Goal: Obtain resource: Download file/media

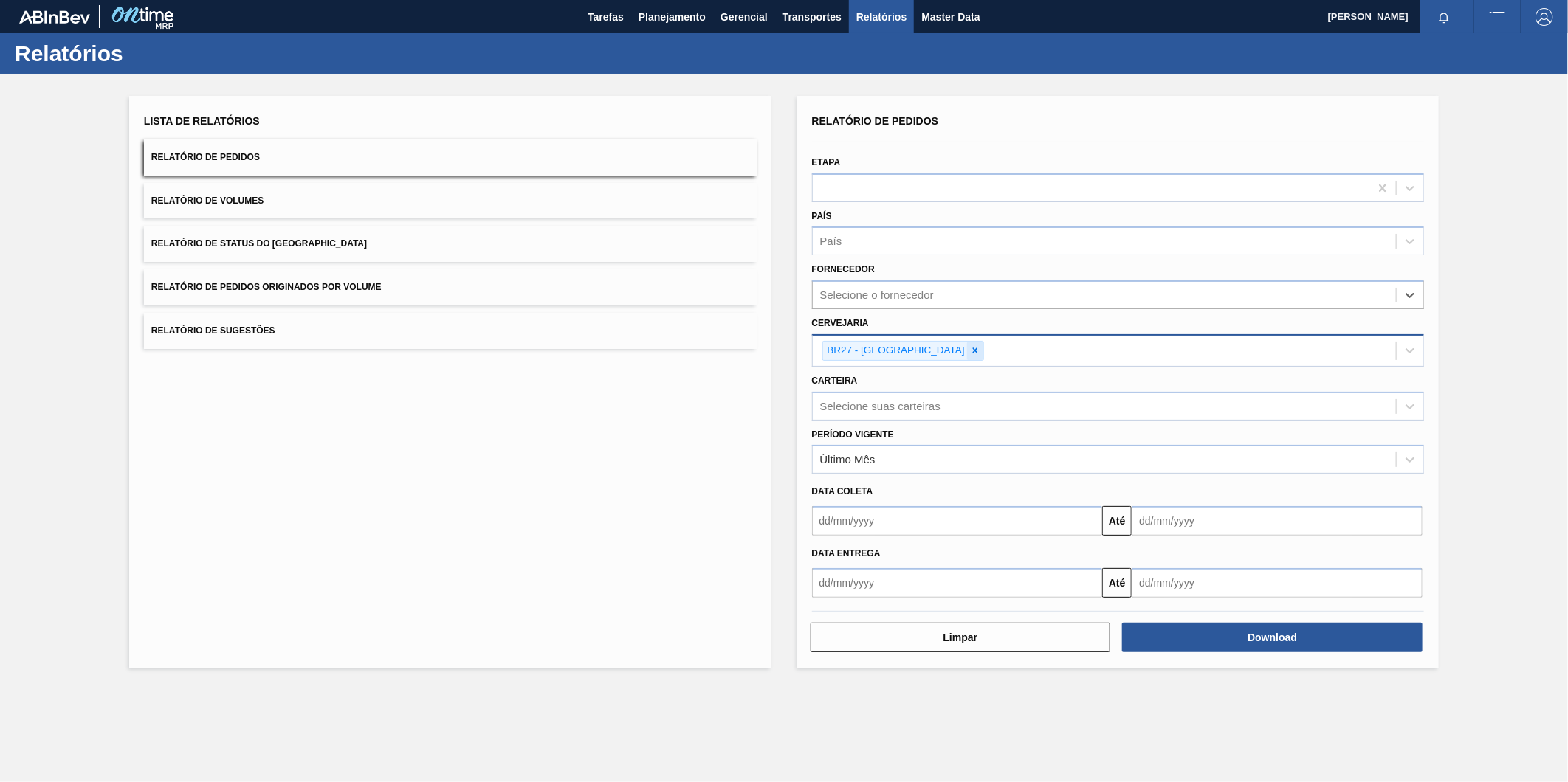
click at [970, 352] on icon at bounding box center [975, 351] width 11 height 11
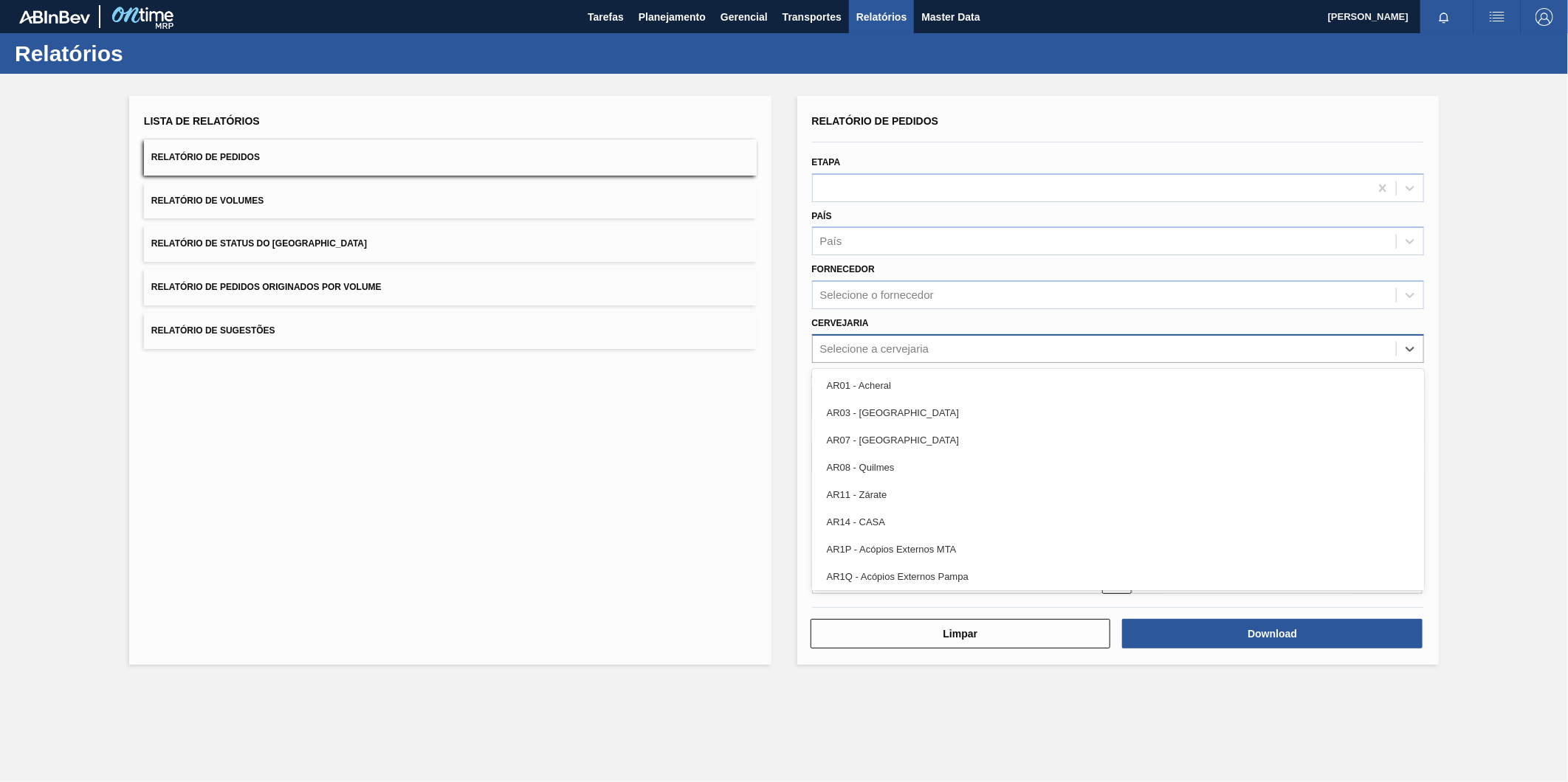
click at [894, 346] on div "Selecione a cervejaria" at bounding box center [875, 348] width 109 height 12
type input "br16"
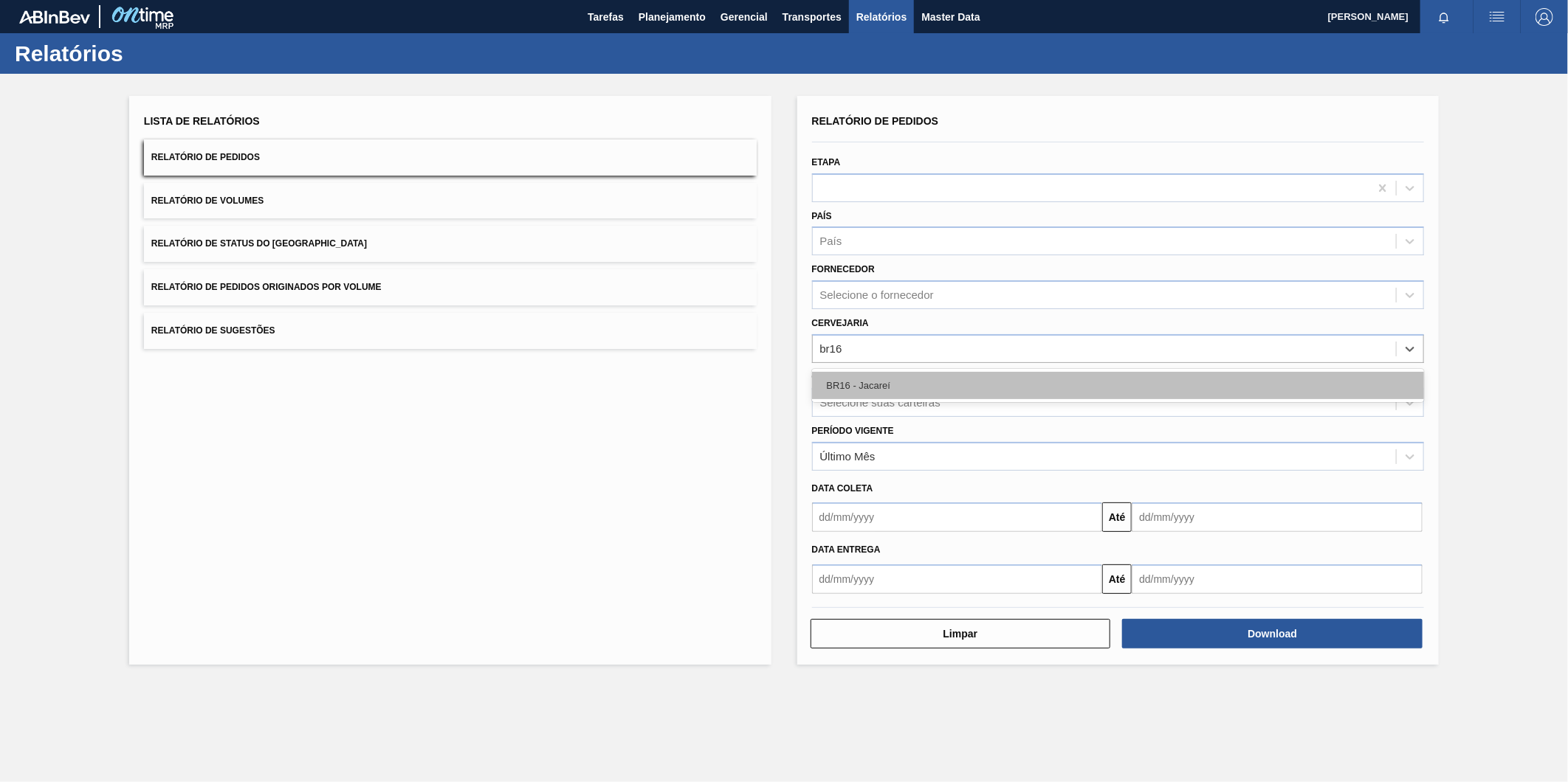
click at [888, 379] on div "BR16 - Jacareí" at bounding box center [1118, 385] width 613 height 27
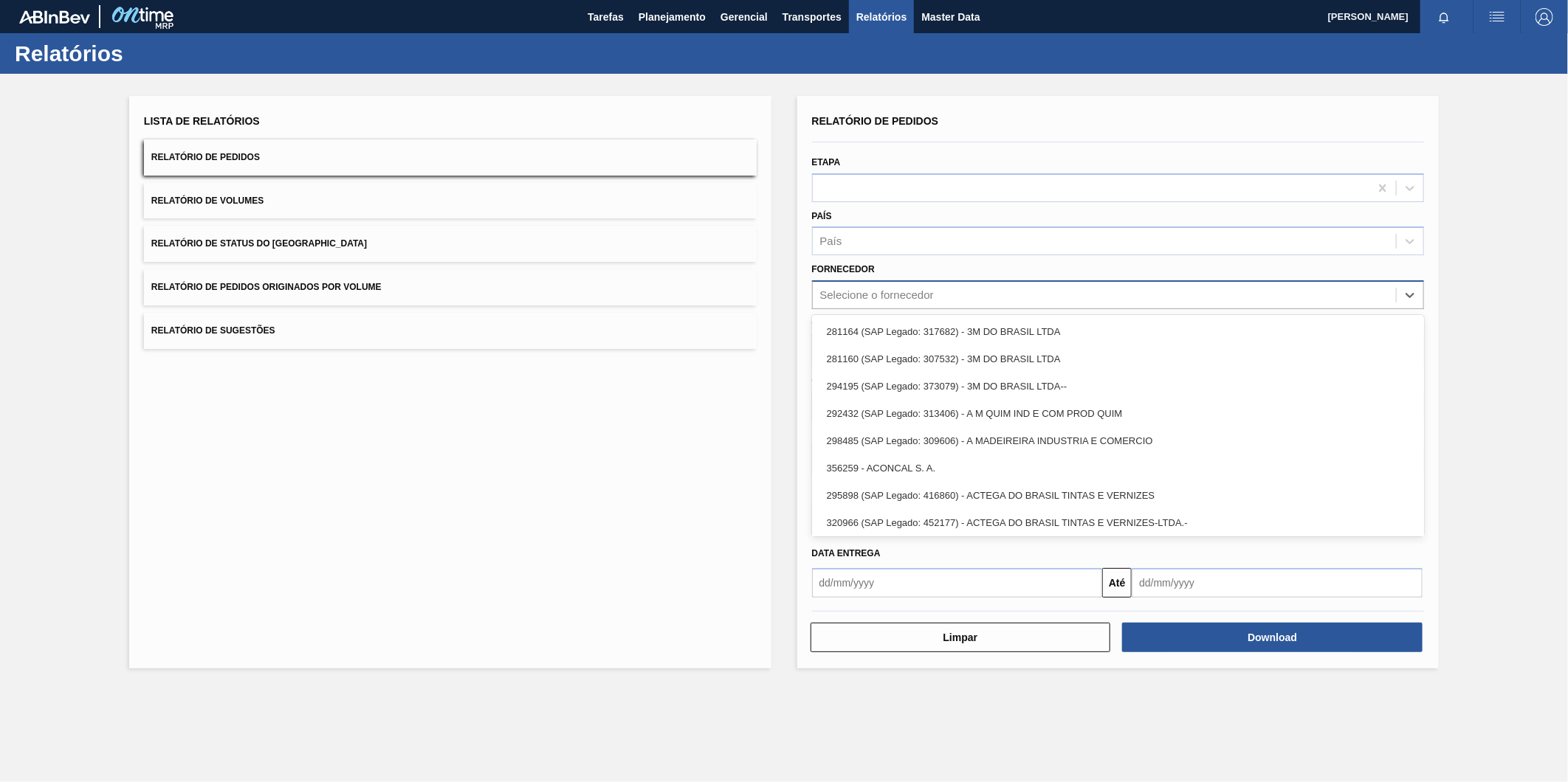
click at [893, 289] on div "Selecione o fornecedor" at bounding box center [876, 295] width 113 height 12
paste input "289877"
type input "289877"
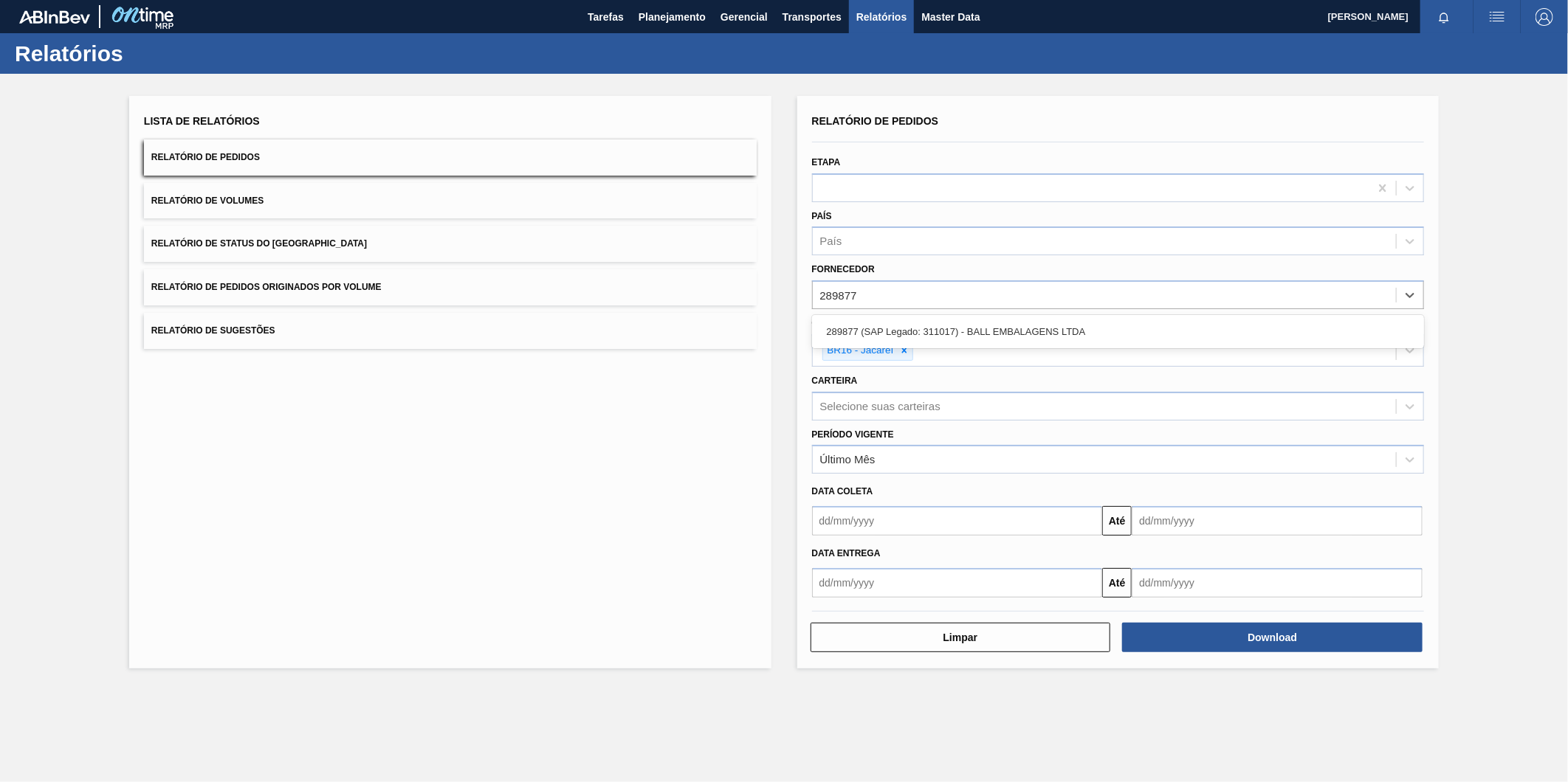
click at [911, 332] on div "289877 (SAP Legado: 311017) - BALL EMBALAGENS LTDA" at bounding box center [1118, 331] width 613 height 27
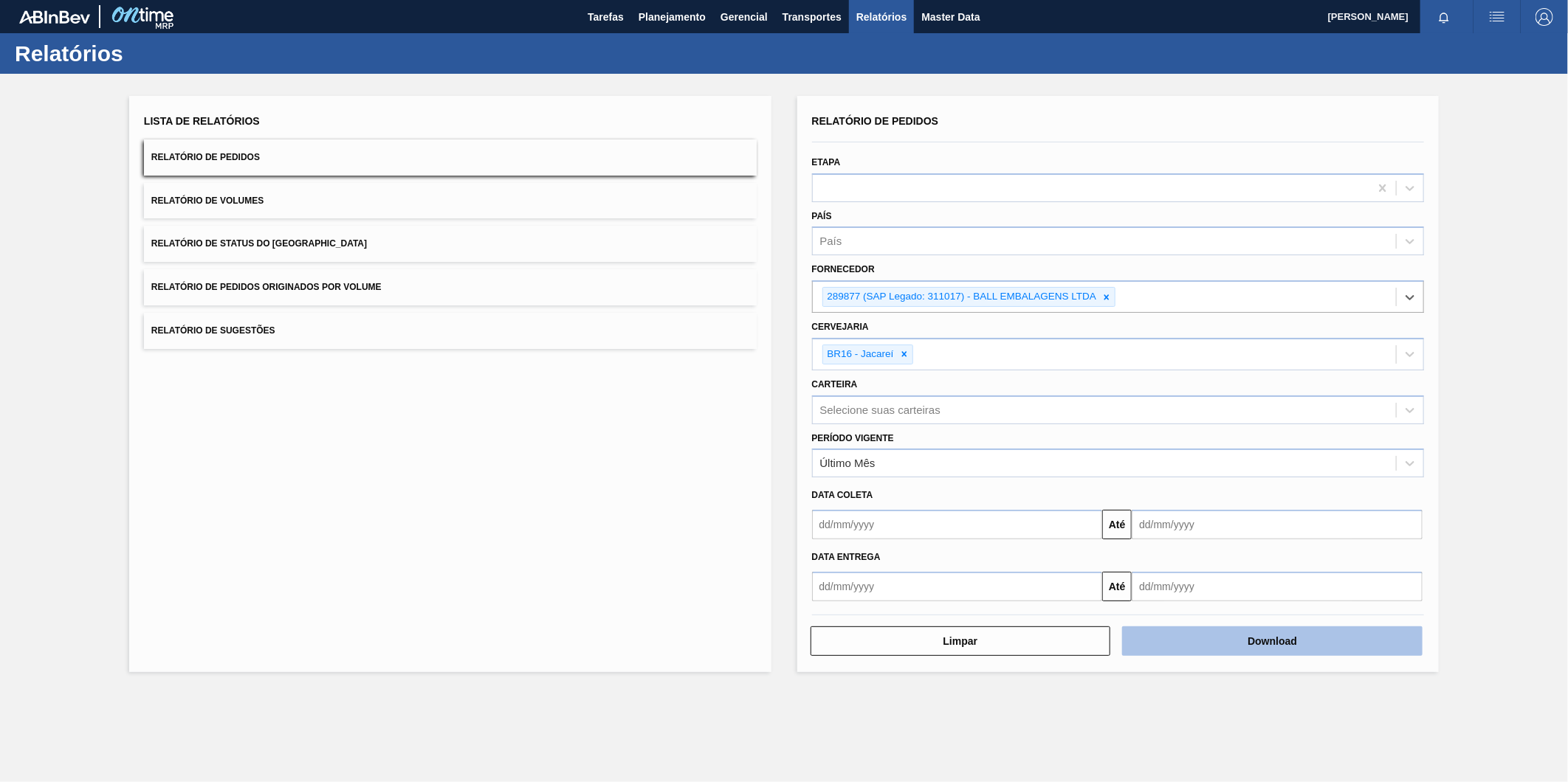
click at [1270, 636] on button "Download" at bounding box center [1273, 641] width 300 height 29
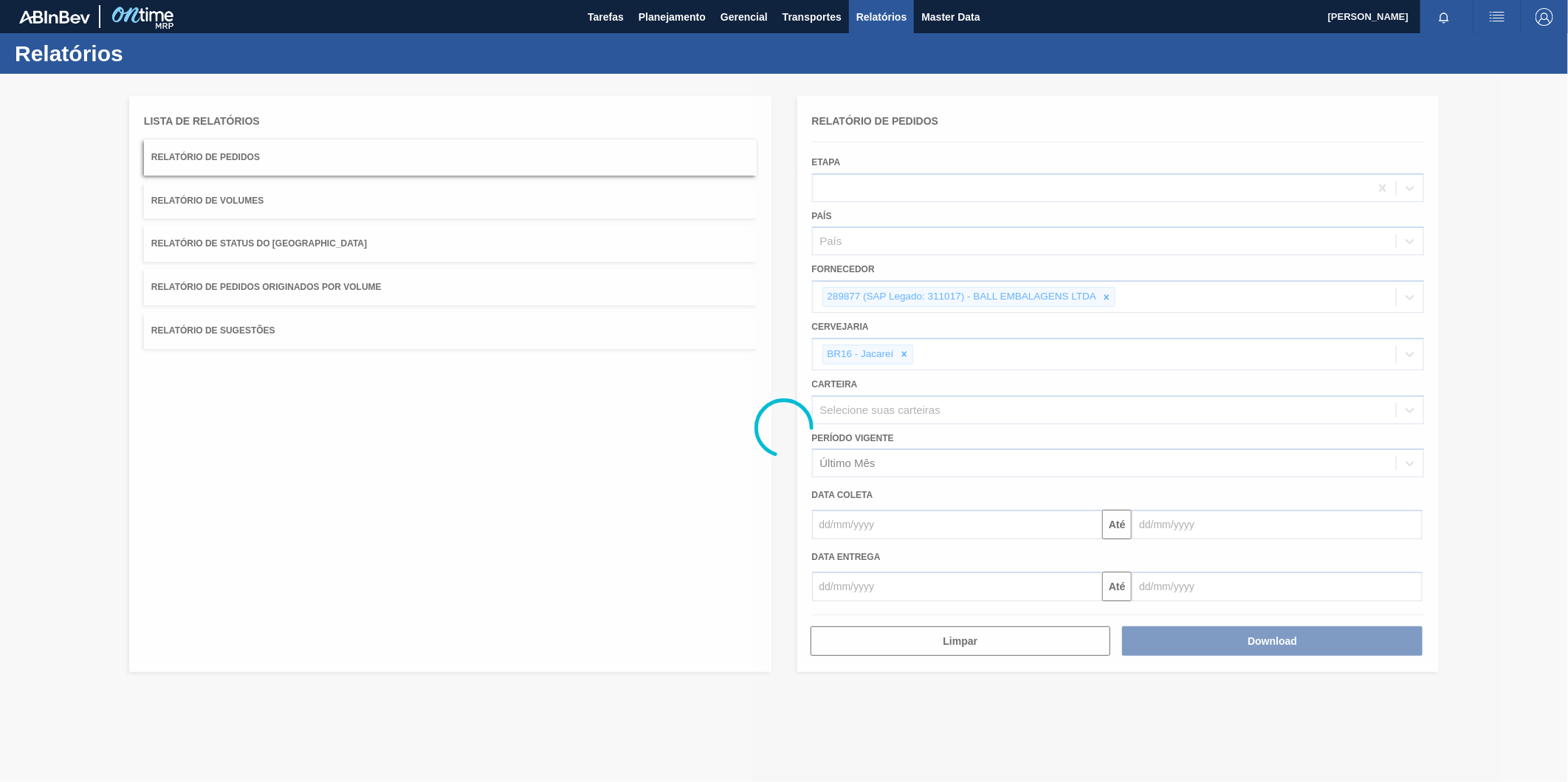
drag, startPoint x: 1305, startPoint y: 261, endPoint x: 1497, endPoint y: 268, distance: 192.1
drag, startPoint x: 1497, startPoint y: 268, endPoint x: 1518, endPoint y: 229, distance: 44.3
click at [1518, 229] on div at bounding box center [784, 427] width 1568 height 709
